Goal: Task Accomplishment & Management: Use online tool/utility

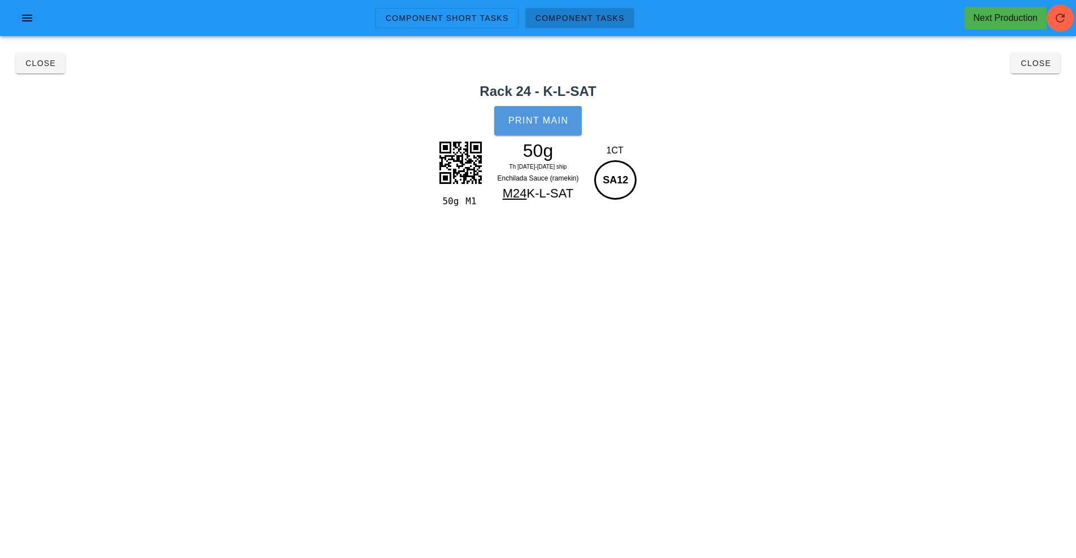
click at [533, 125] on span "Print Main" at bounding box center [538, 121] width 61 height 10
click at [33, 64] on span "Close" at bounding box center [40, 63] width 31 height 9
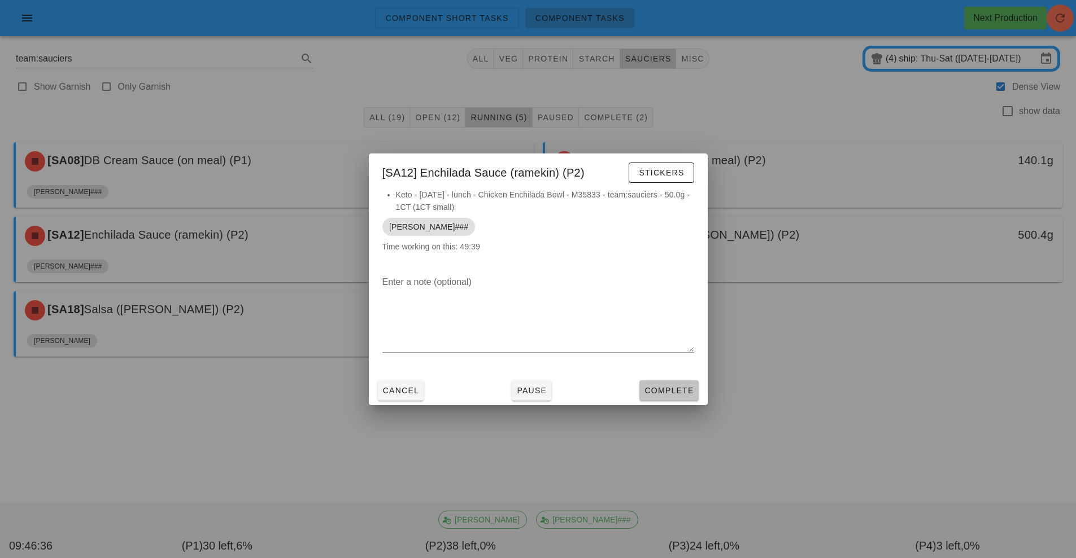
click at [679, 391] on span "Complete" at bounding box center [669, 390] width 50 height 9
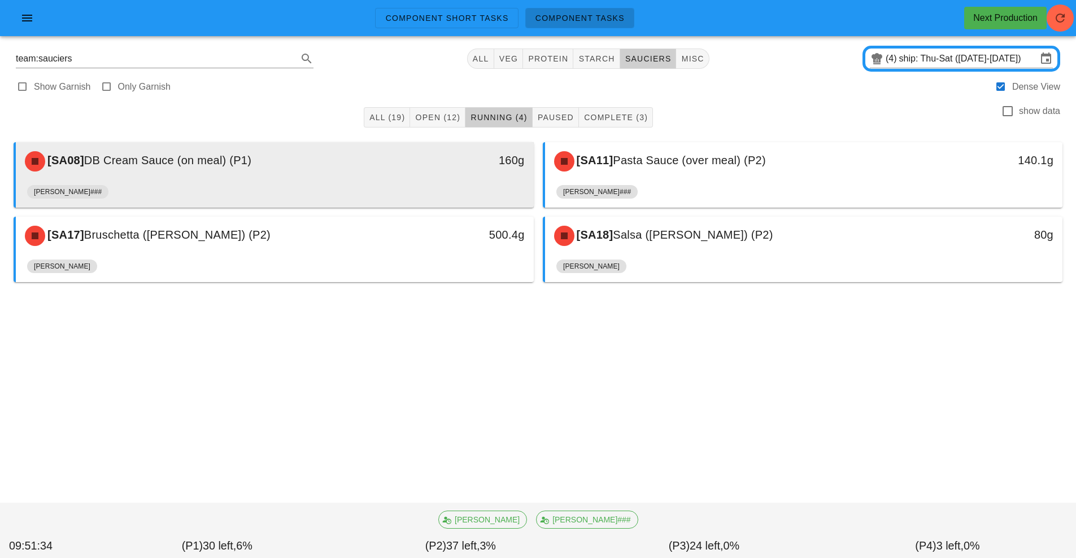
click at [326, 173] on div "[SA08] DB Cream Sauce (on meal) (P1)" at bounding box center [210, 162] width 384 height 34
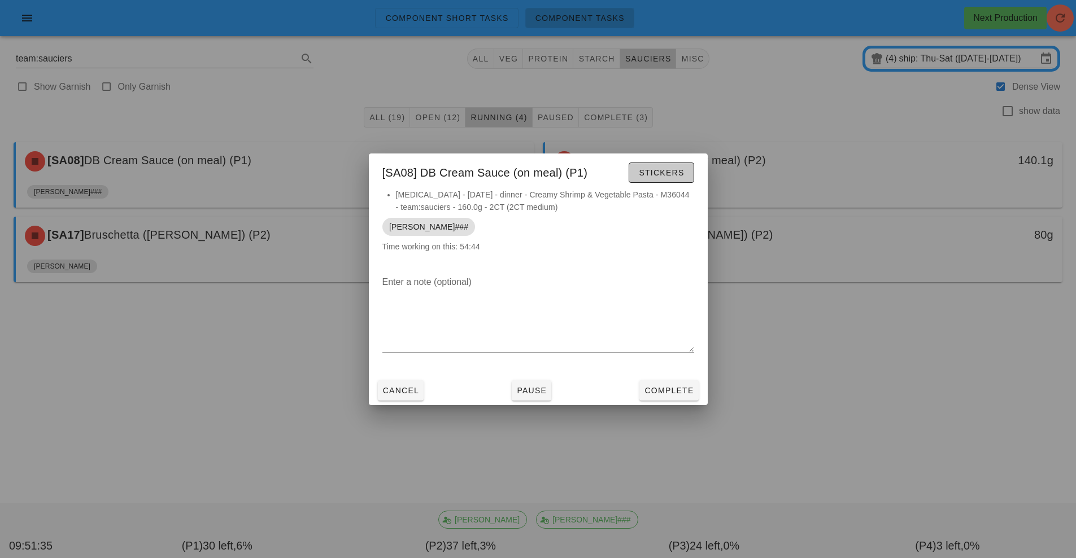
click at [658, 176] on span "Stickers" at bounding box center [661, 172] width 46 height 9
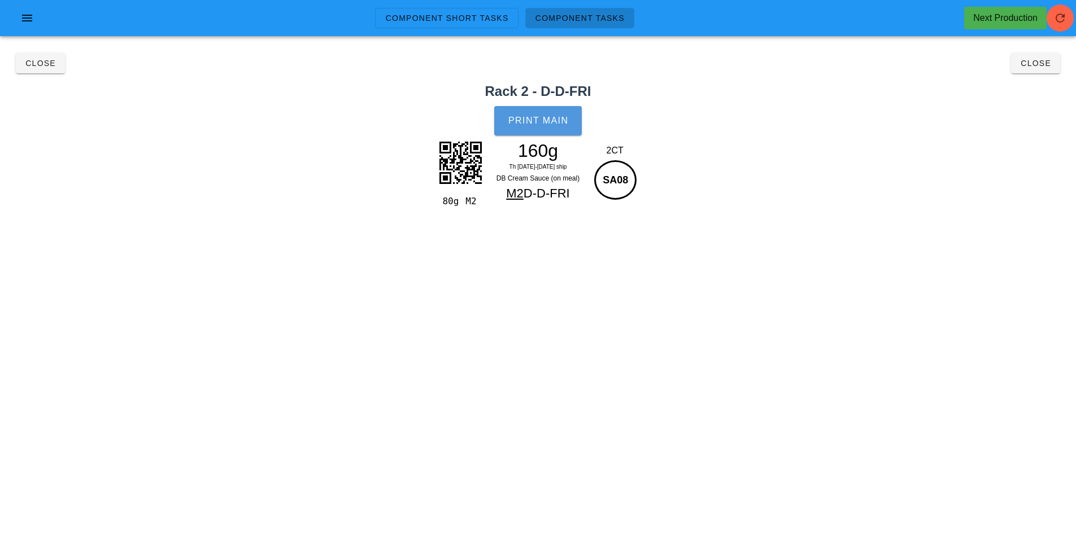
click at [539, 133] on button "Print Main" at bounding box center [537, 120] width 87 height 29
click at [43, 63] on span "Close" at bounding box center [40, 63] width 31 height 9
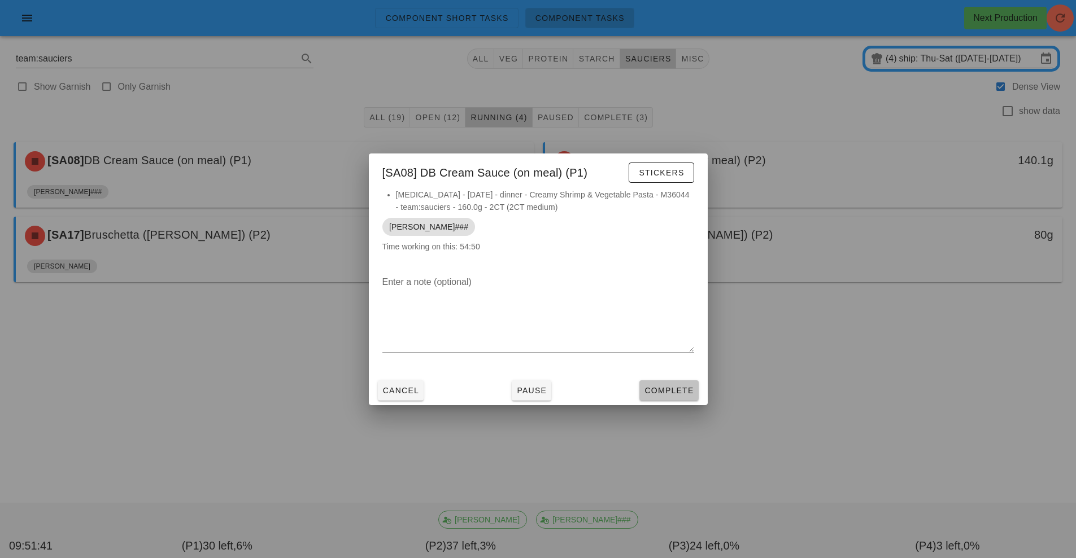
click at [670, 391] on span "Complete" at bounding box center [669, 390] width 50 height 9
